Goal: Information Seeking & Learning: Find specific fact

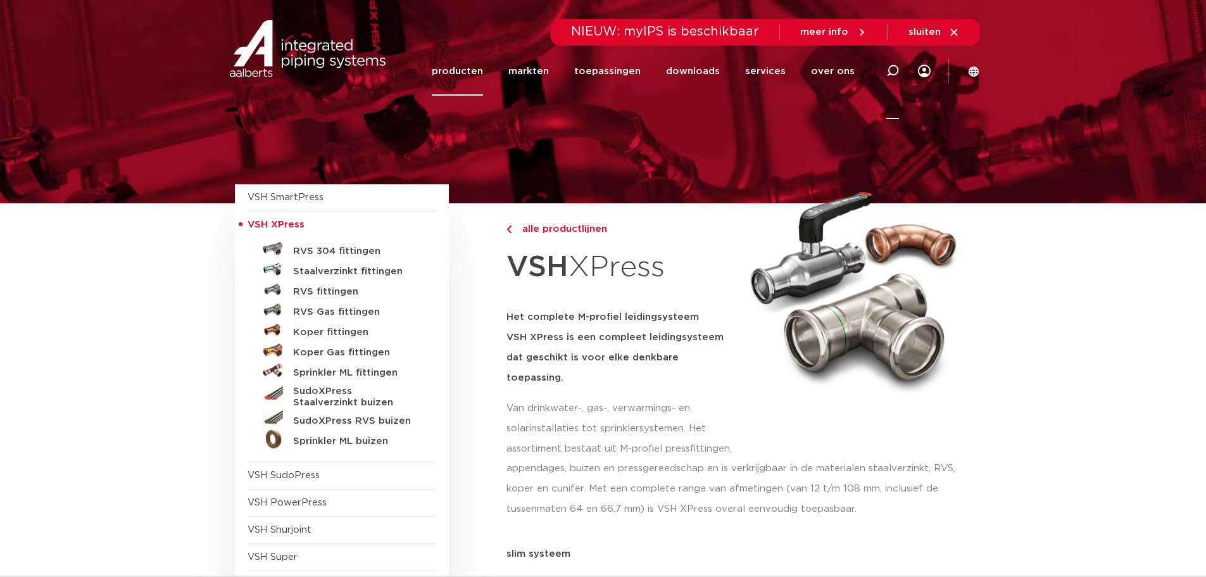
click at [894, 73] on icon at bounding box center [893, 71] width 13 height 13
paste input "2020000100"
type input "2020000100"
click button "Zoeken" at bounding box center [0, 0] width 0 height 0
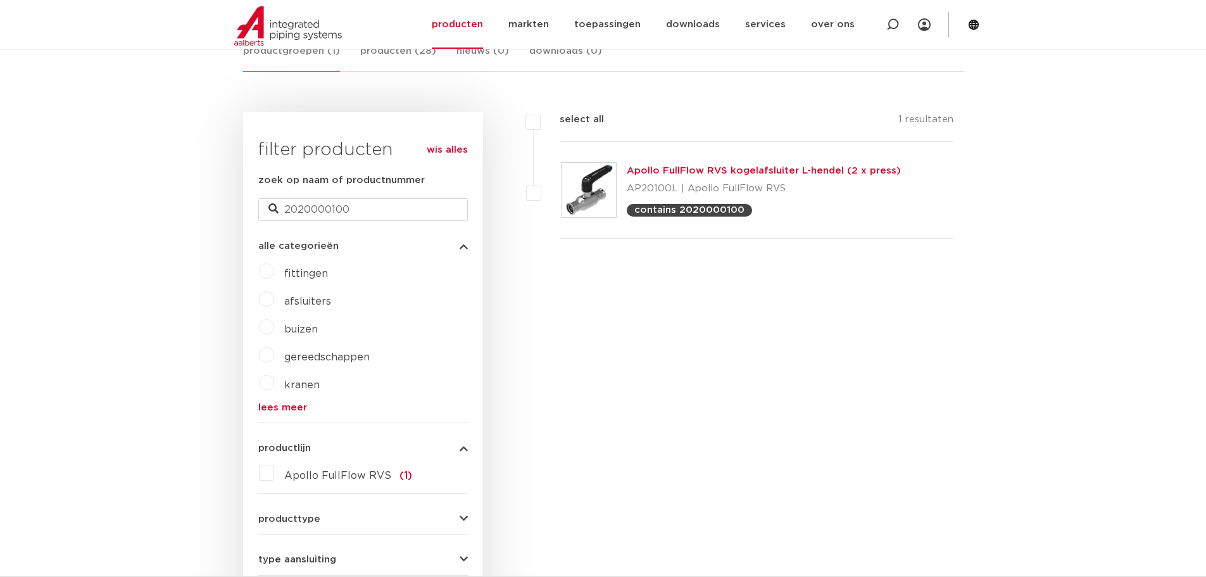
scroll to position [253, 0]
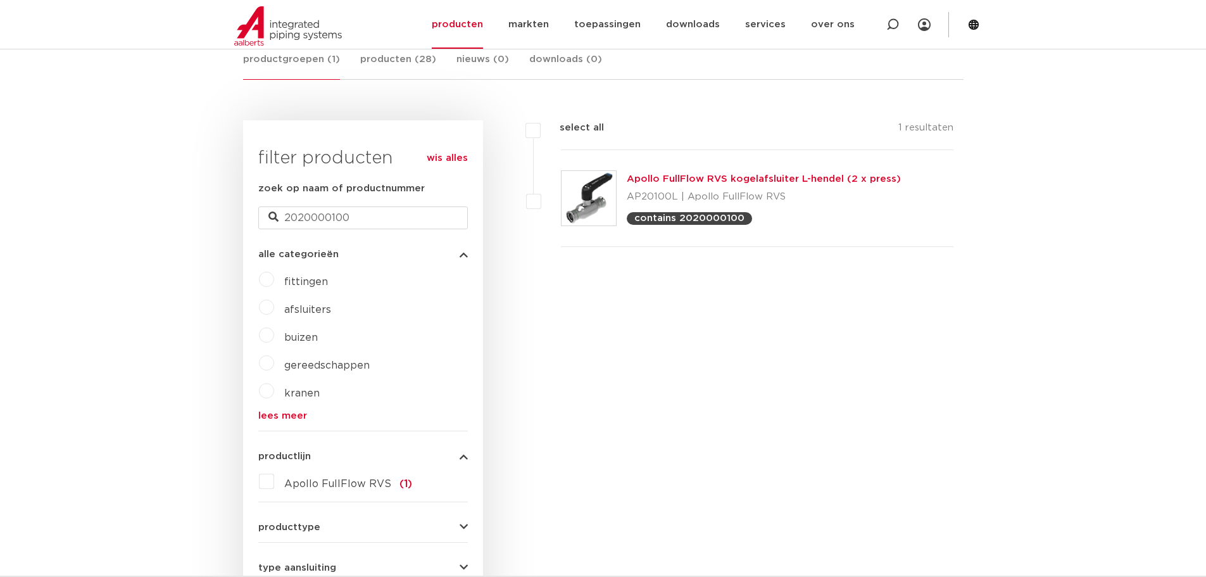
click at [642, 177] on link "Apollo FullFlow RVS kogelafsluiter L-hendel (2 x press)" at bounding box center [764, 178] width 274 height 9
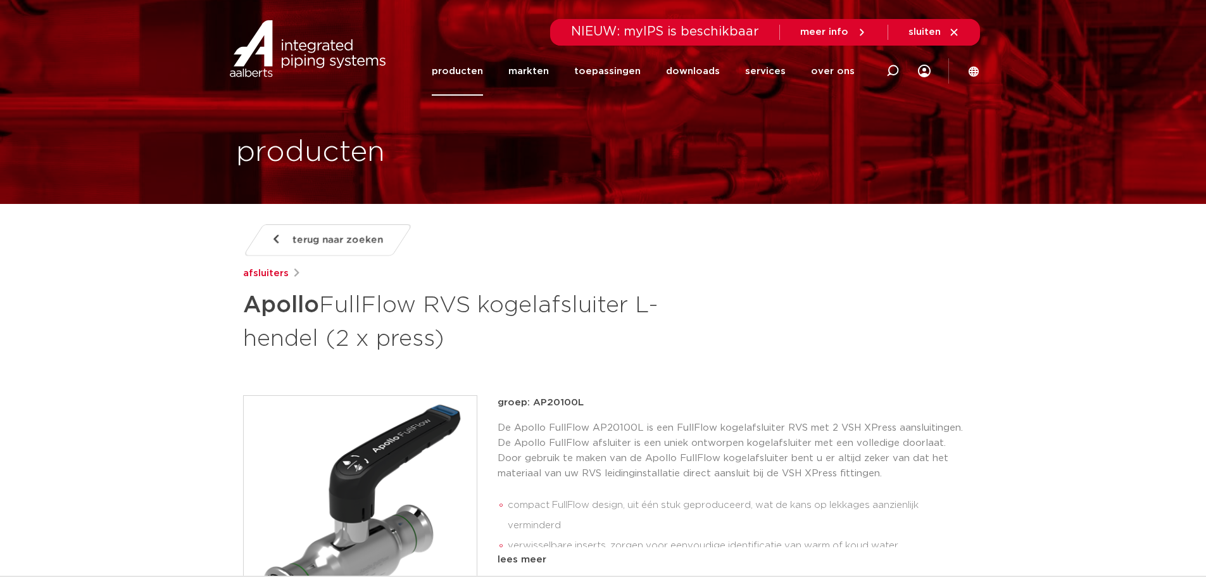
scroll to position [816, 0]
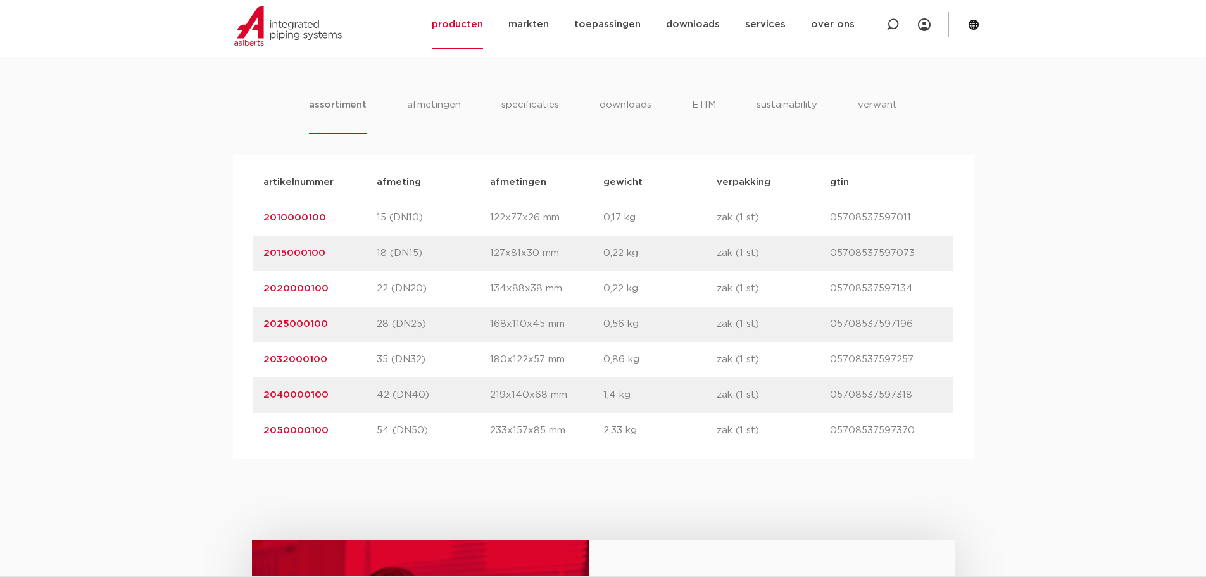
click at [281, 291] on link "2020000100" at bounding box center [295, 288] width 65 height 9
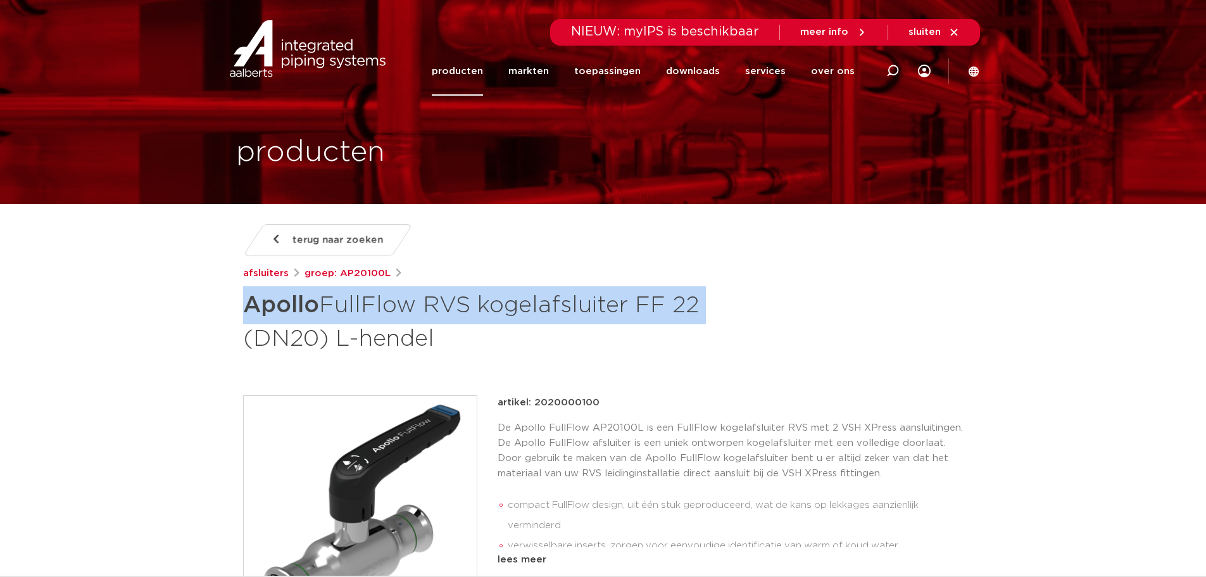
drag, startPoint x: 246, startPoint y: 305, endPoint x: 696, endPoint y: 296, distance: 450.3
click at [696, 296] on h1 "Apollo FullFlow RVS kogelafsluiter FF 22 (DN20) L-hendel" at bounding box center [481, 320] width 476 height 68
copy h1 "Apollo FullFlow RVS kogelafsluiter FF 22"
